Goal: Check status: Check status

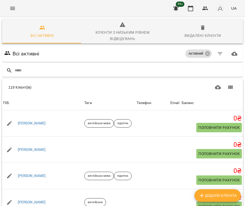
scroll to position [3001, 0]
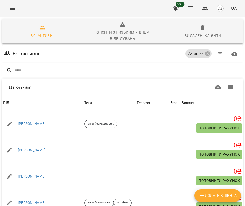
click at [10, 9] on icon "Menu" at bounding box center [12, 8] width 6 height 6
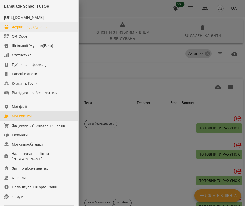
click at [18, 28] on div "Журнал відвідувань" at bounding box center [29, 26] width 35 height 5
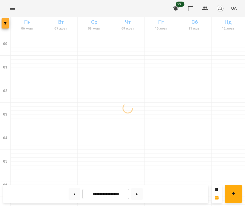
click at [5, 21] on button "button" at bounding box center [5, 23] width 7 height 10
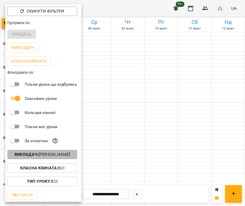
click at [36, 158] on p "Викладач : [PERSON_NAME]" at bounding box center [42, 155] width 56 height 6
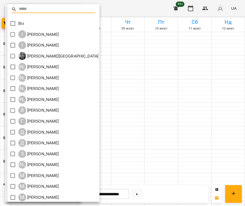
scroll to position [154, 0]
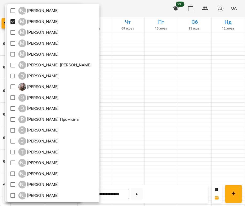
click at [138, 108] on div at bounding box center [122, 103] width 245 height 206
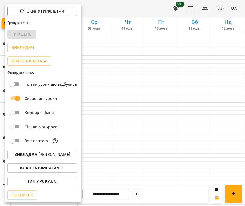
click at [120, 115] on div at bounding box center [122, 103] width 245 height 206
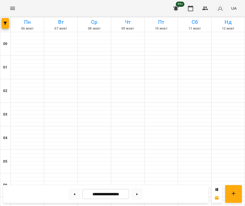
scroll to position [391, 0]
click at [98, 191] on input "**********" at bounding box center [106, 194] width 47 height 10
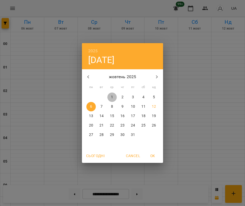
click at [112, 100] on p "1" at bounding box center [112, 97] width 2 height 5
type input "**********"
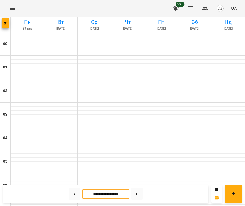
scroll to position [368, 0]
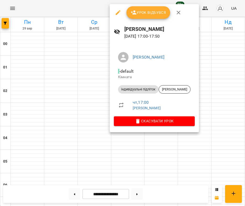
click at [97, 80] on div at bounding box center [122, 103] width 245 height 206
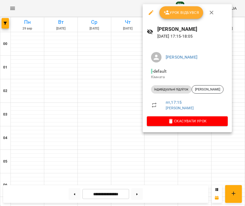
click at [119, 93] on div at bounding box center [122, 103] width 245 height 206
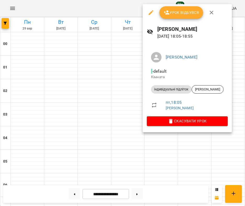
click at [130, 103] on div at bounding box center [122, 103] width 245 height 206
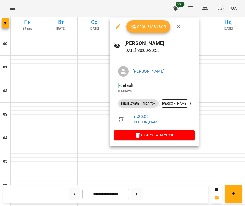
click at [77, 78] on div at bounding box center [122, 103] width 245 height 206
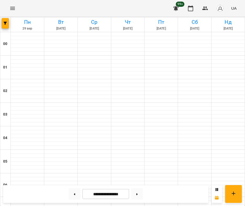
scroll to position [304, 0]
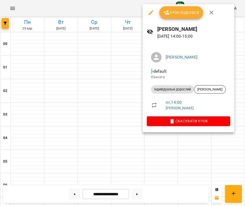
click at [137, 92] on div at bounding box center [122, 103] width 245 height 206
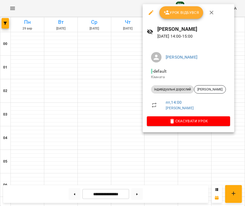
click at [130, 87] on div at bounding box center [122, 103] width 245 height 206
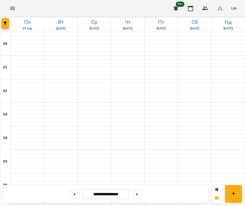
scroll to position [391, 0]
